Goal: Information Seeking & Learning: Understand process/instructions

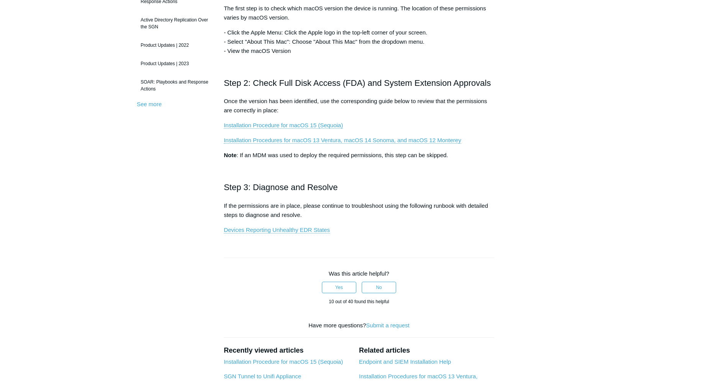
scroll to position [198, 0]
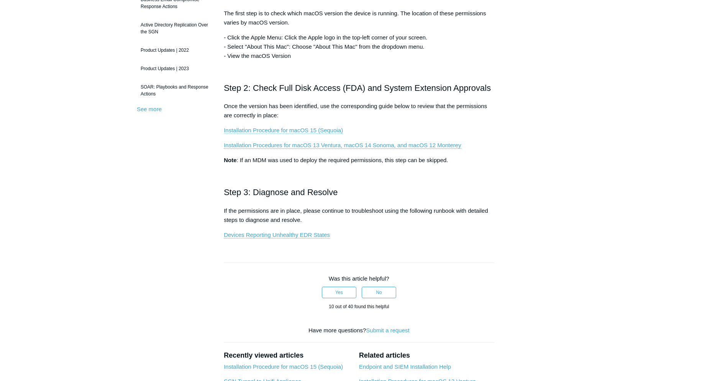
click at [321, 131] on link "Installation Procedure for macOS 15 (Sequoia)" at bounding box center [283, 130] width 119 height 7
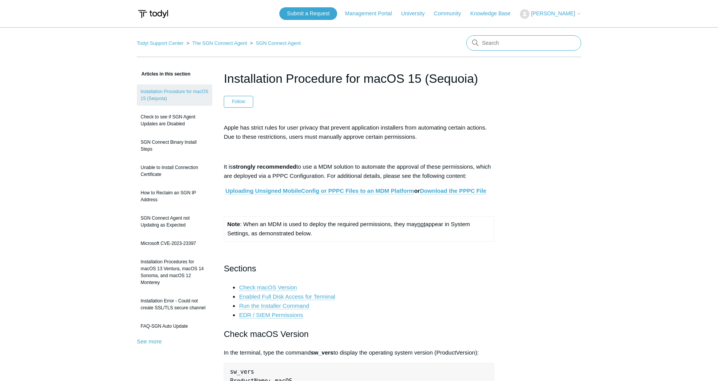
click at [491, 45] on input "Search" at bounding box center [523, 42] width 115 height 15
type input "remove sgn mac"
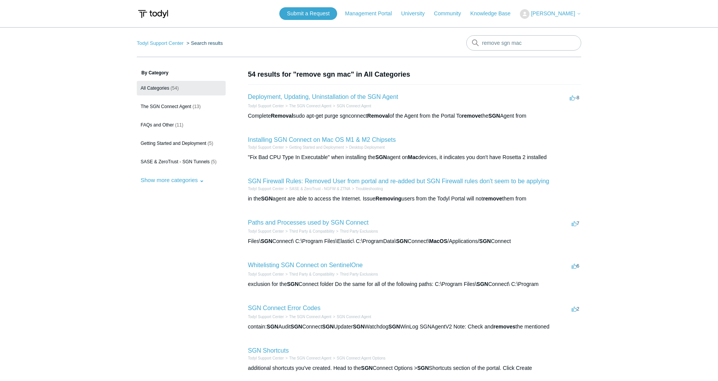
click at [359, 92] on h2 "Deployment, Updating, Uninstallation of the SGN Agent" at bounding box center [323, 96] width 150 height 9
click at [358, 95] on link "Deployment, Updating, Uninstallation of the SGN Agent" at bounding box center [323, 97] width 150 height 7
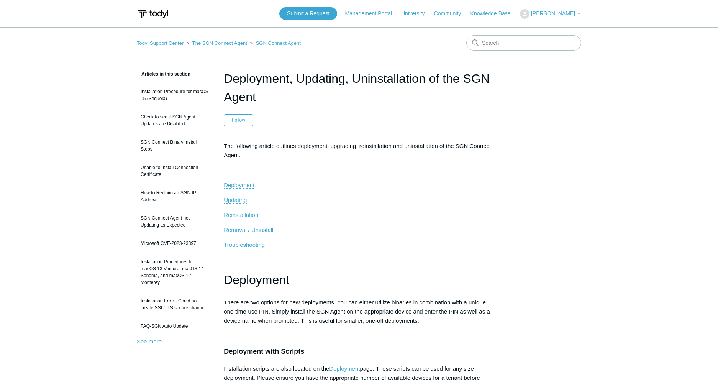
click at [264, 231] on span "Removal / Uninstall" at bounding box center [248, 230] width 49 height 7
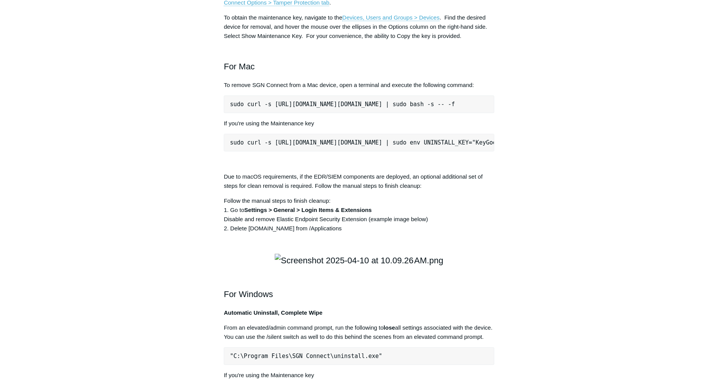
click at [264, 113] on pre "sudo curl -s [URL][DOMAIN_NAME][DOMAIN_NAME] | sudo bash -s -- -f" at bounding box center [359, 104] width 271 height 18
copy div "sudo curl -s [URL][DOMAIN_NAME][DOMAIN_NAME] | sudo bash -s -- -f"
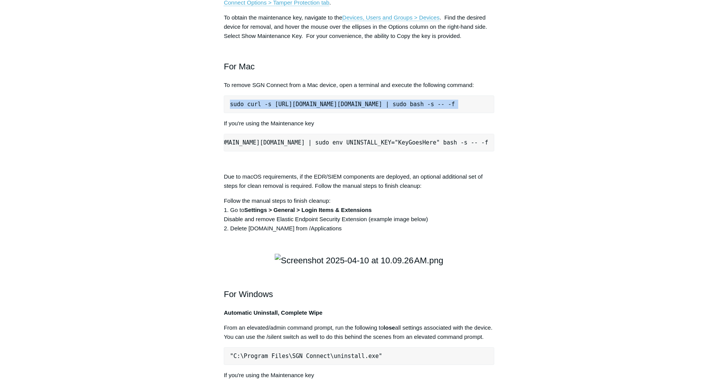
scroll to position [0, 126]
click at [435, 151] on pre "sudo curl -s [URL][DOMAIN_NAME][DOMAIN_NAME] | sudo env UNINSTALL_KEY="KeyGoesH…" at bounding box center [359, 143] width 271 height 18
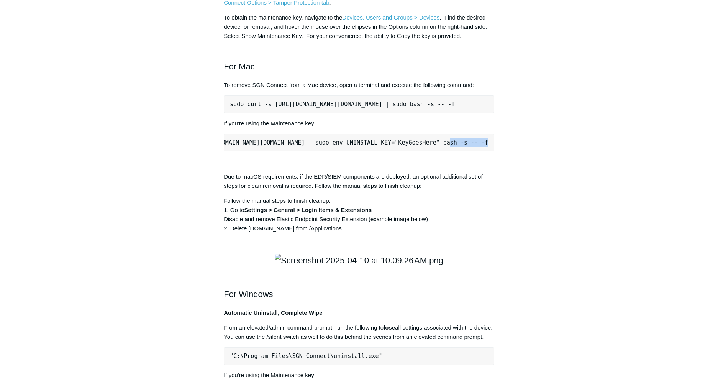
click at [435, 151] on pre "sudo curl -s [URL][DOMAIN_NAME][DOMAIN_NAME] | sudo env UNINSTALL_KEY="KeyGoesH…" at bounding box center [359, 143] width 271 height 18
copy div "sudo curl -s [URL][DOMAIN_NAME][DOMAIN_NAME] | sudo env UNINSTALL_KEY="KeyGoesH…"
